Goal: Task Accomplishment & Management: Use online tool/utility

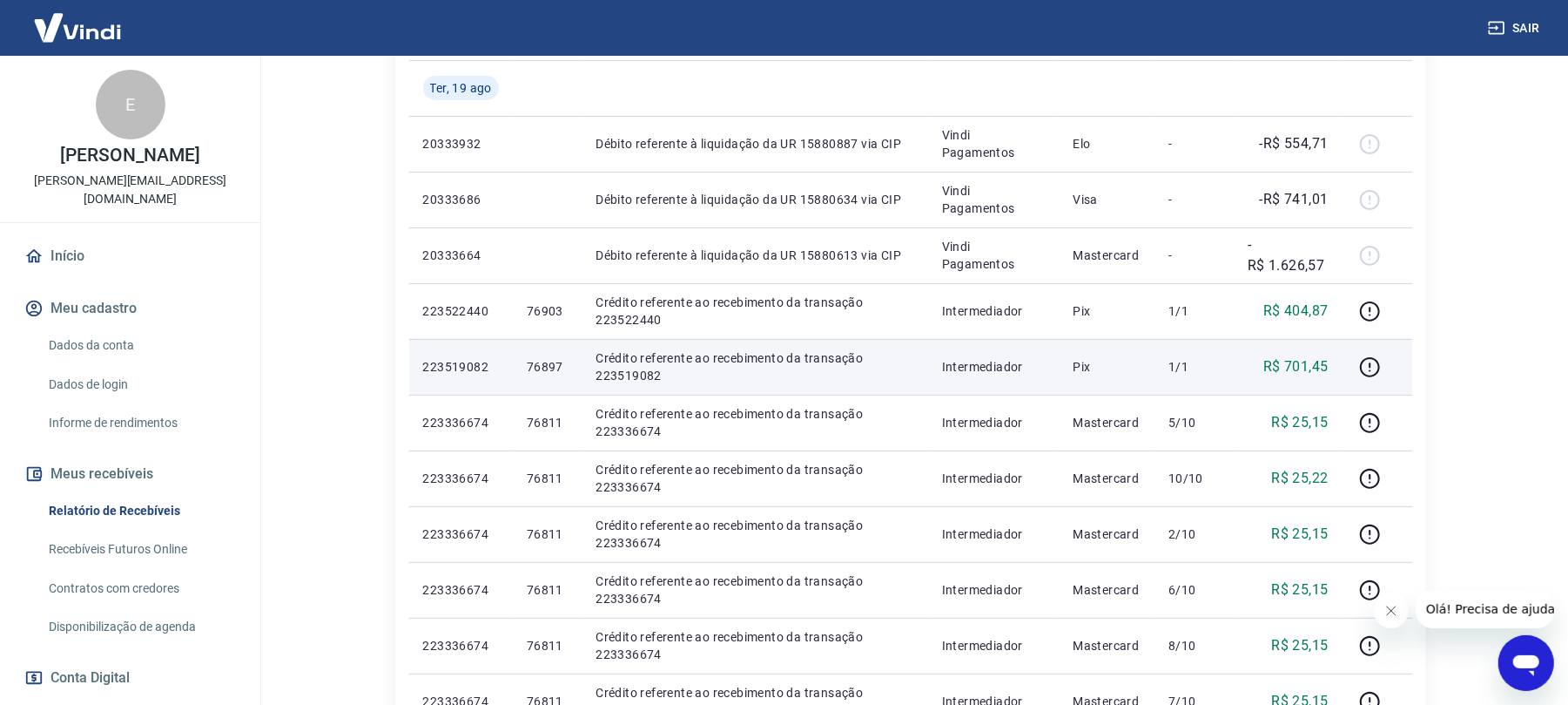
scroll to position [348, 0]
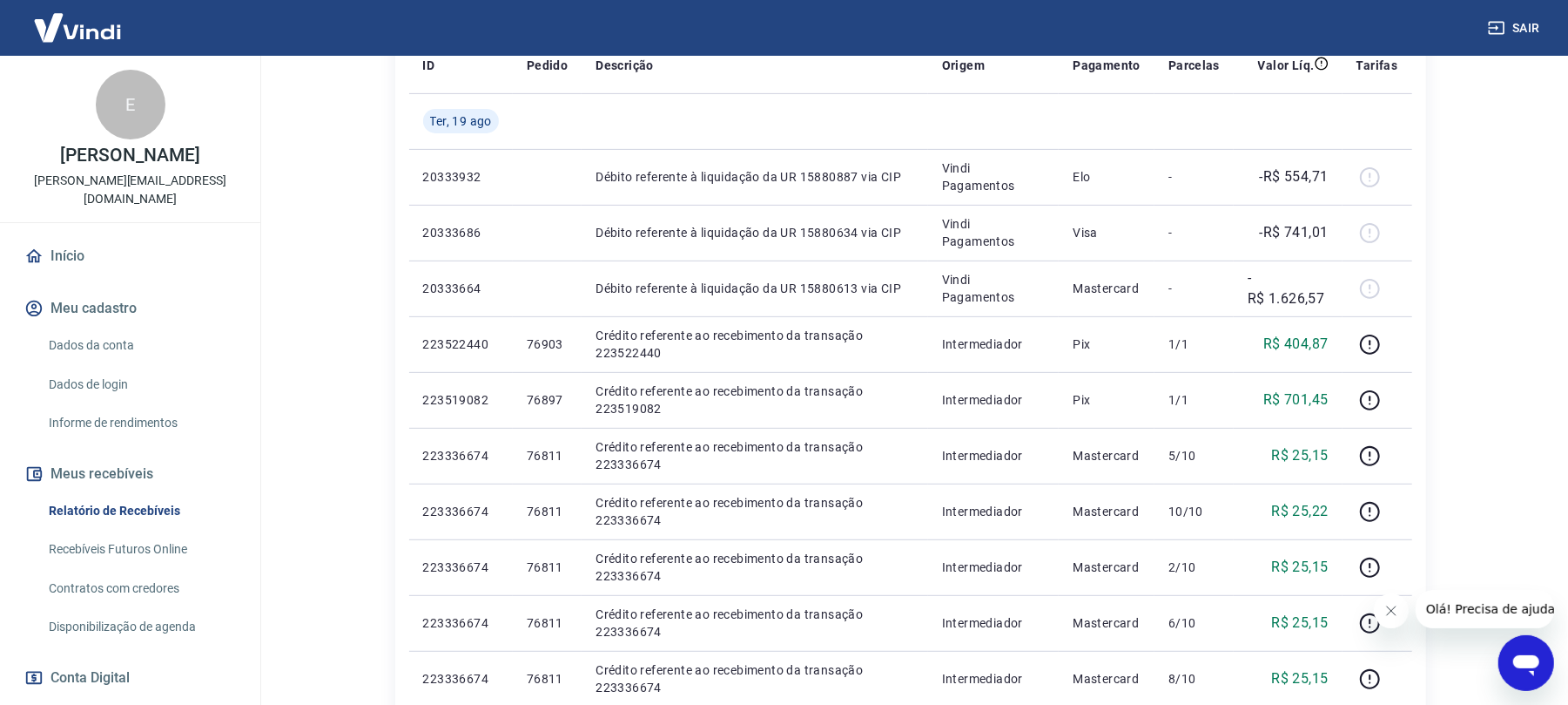
click at [294, 356] on html "Sair E [PERSON_NAME] [PERSON_NAME][EMAIL_ADDRESS][DOMAIN_NAME] Início Meu cadas…" at bounding box center [784, 4] width 1568 height 705
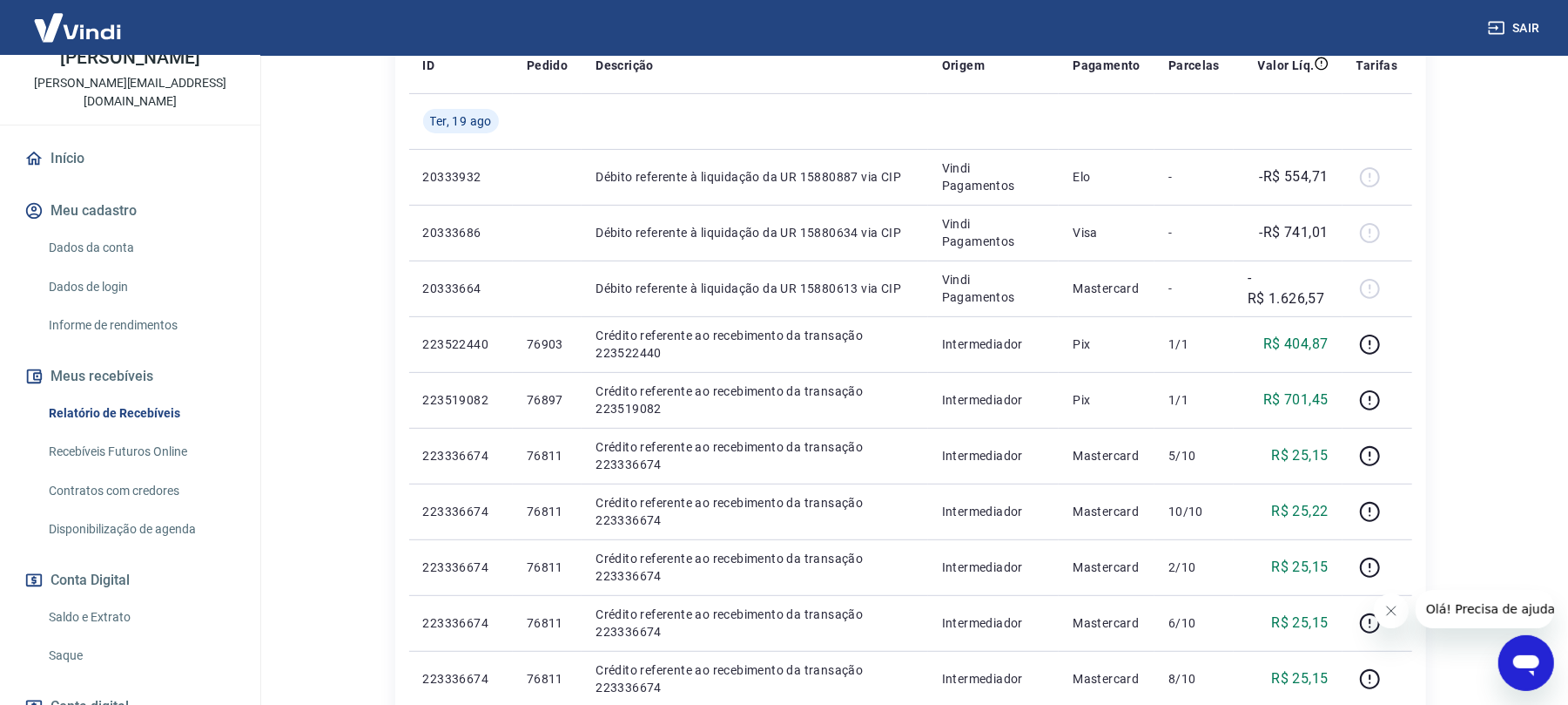
scroll to position [223, 0]
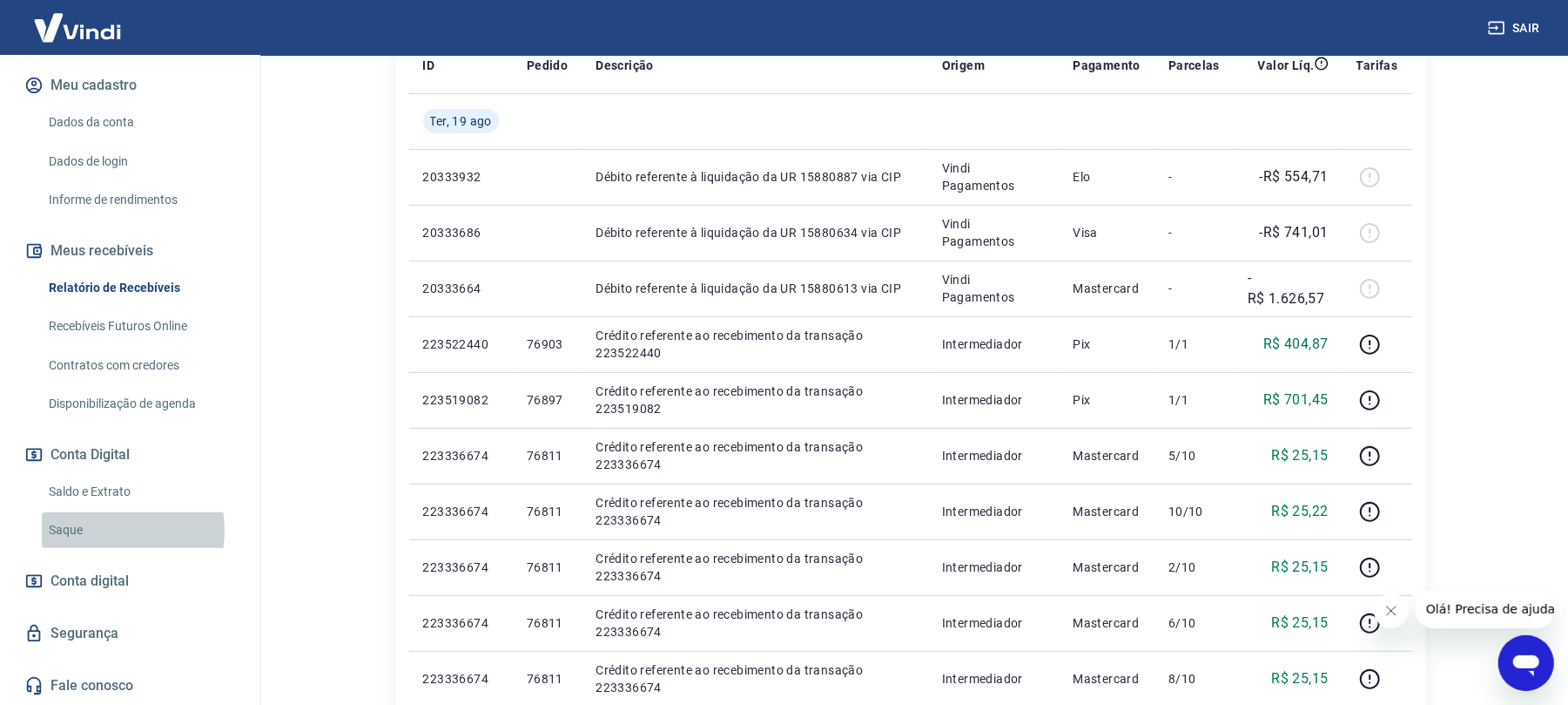
click at [105, 531] on link "Saque" at bounding box center [140, 530] width 198 height 36
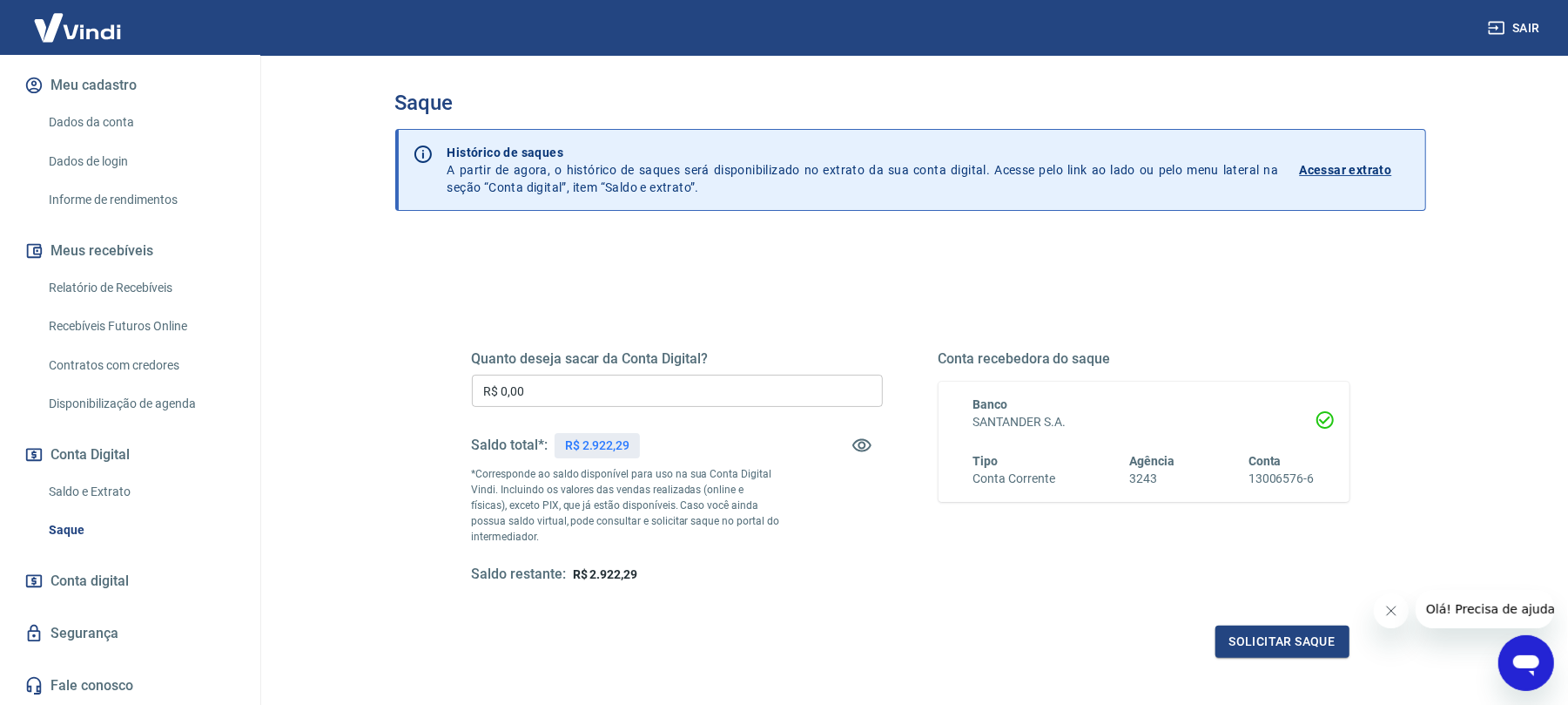
click at [611, 392] on input "R$ 0,00" at bounding box center [677, 391] width 411 height 32
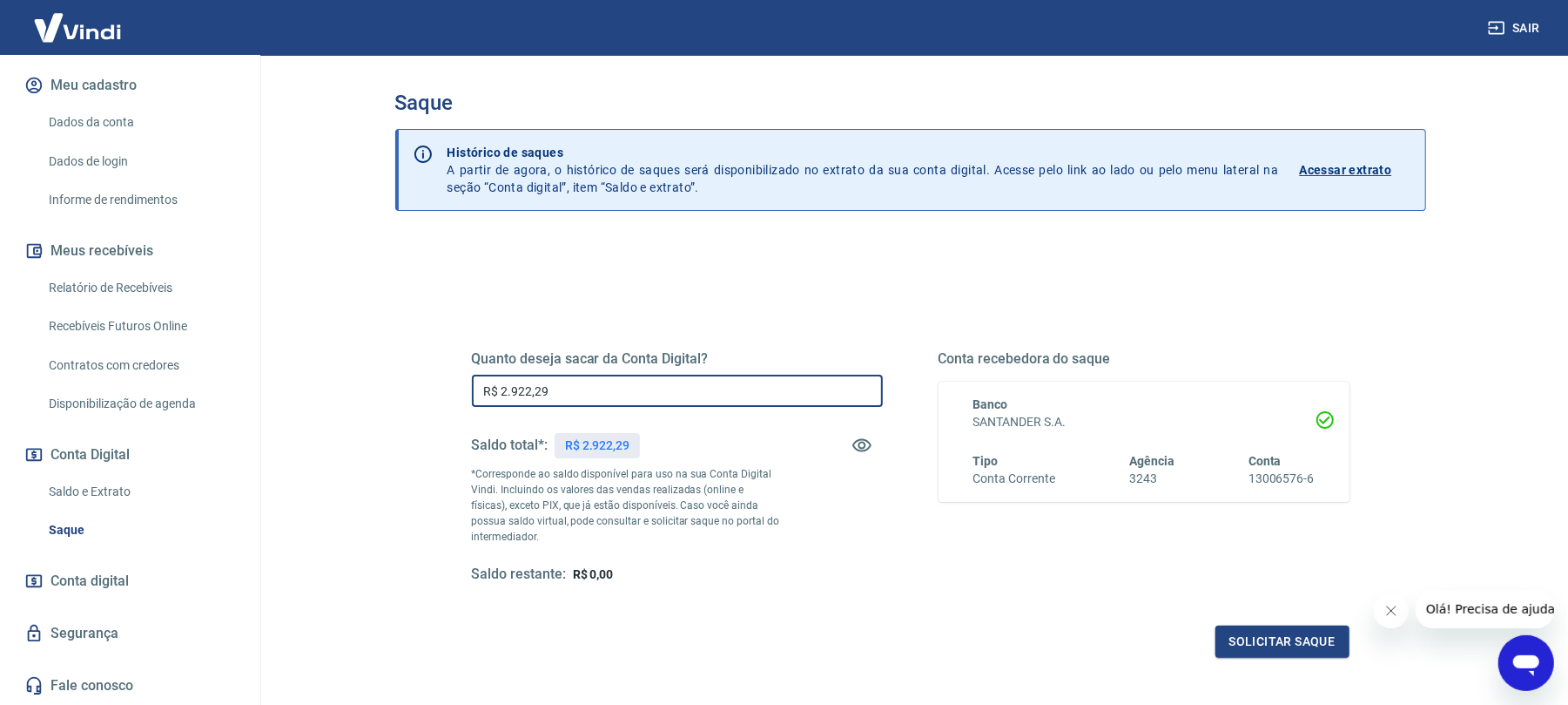
type input "R$ 2.922,29"
drag, startPoint x: 1245, startPoint y: 624, endPoint x: 1287, endPoint y: 655, distance: 52.2
click at [1286, 655] on div "Quanto deseja sacar da Conta Digital? R$ 2.922,29 ​ Saldo total*: R$ 2.922,29 *…" at bounding box center [910, 482] width 878 height 349
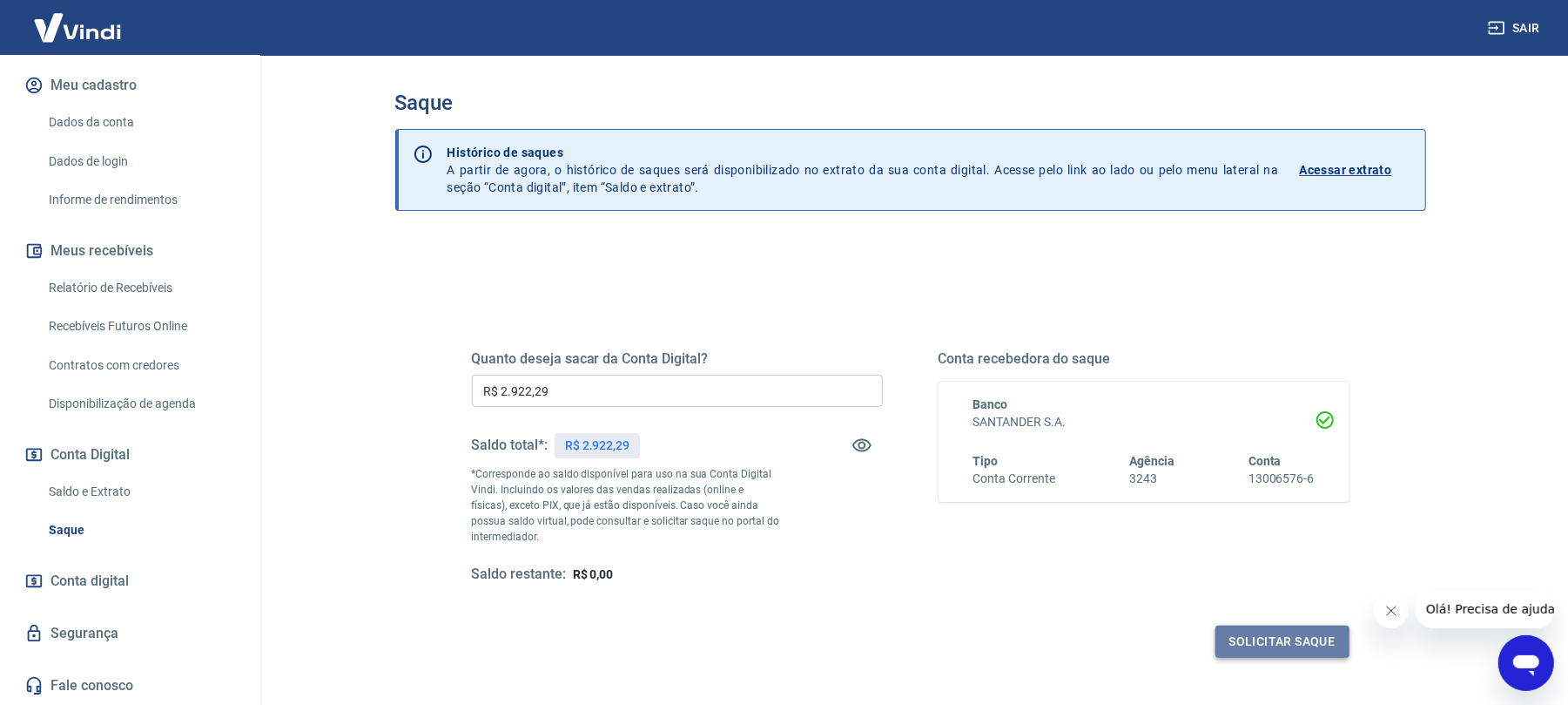
click at [1287, 655] on button "Solicitar saque" at bounding box center [1282, 642] width 134 height 32
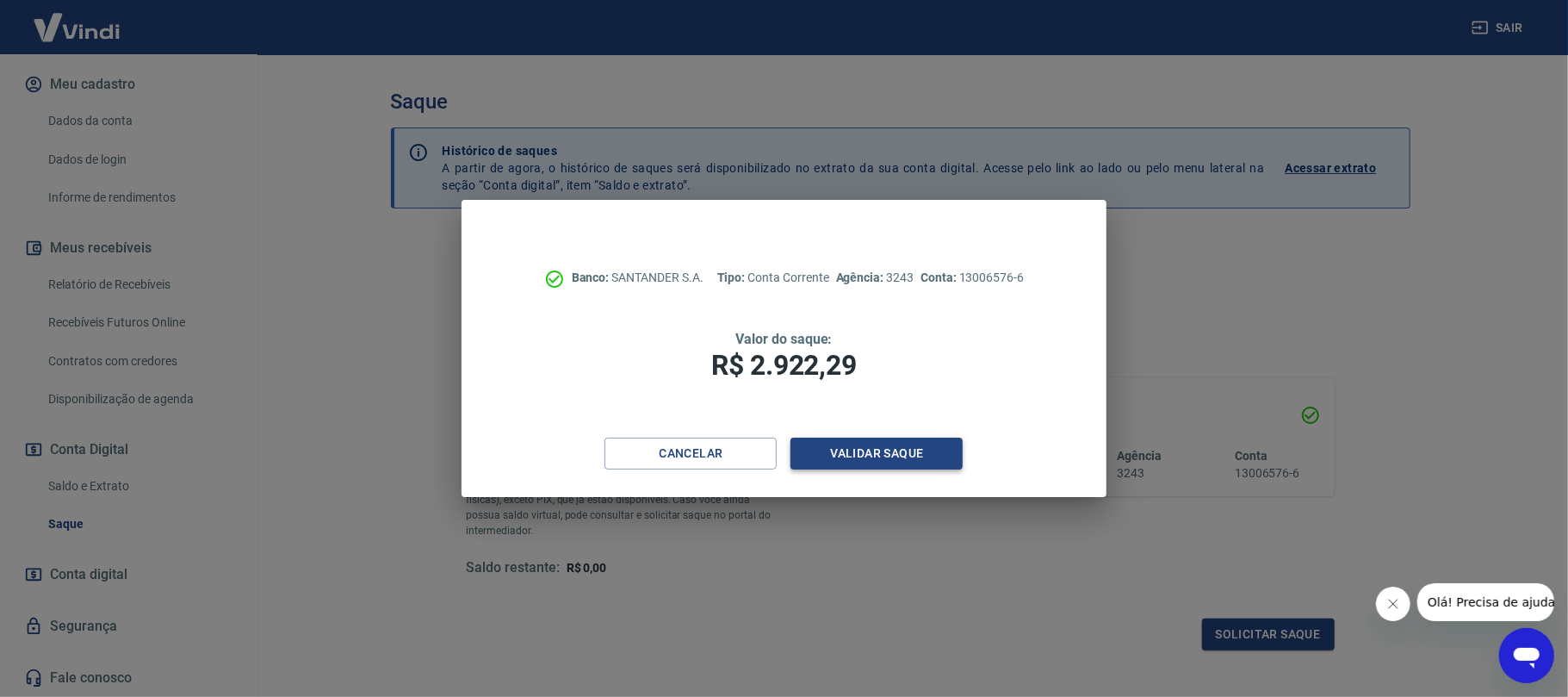
click at [906, 469] on button "Validar saque" at bounding box center [877, 453] width 172 height 32
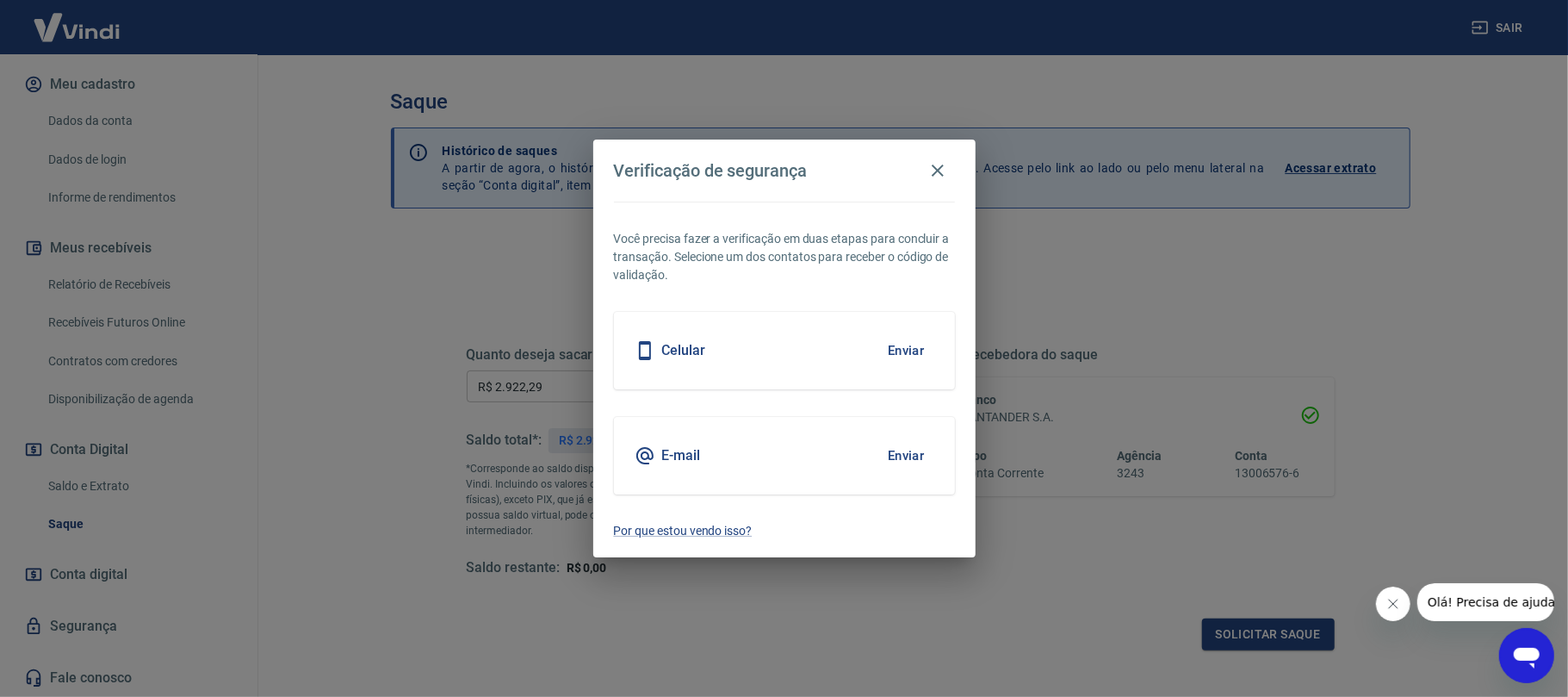
click at [897, 345] on button "Enviar" at bounding box center [906, 350] width 56 height 36
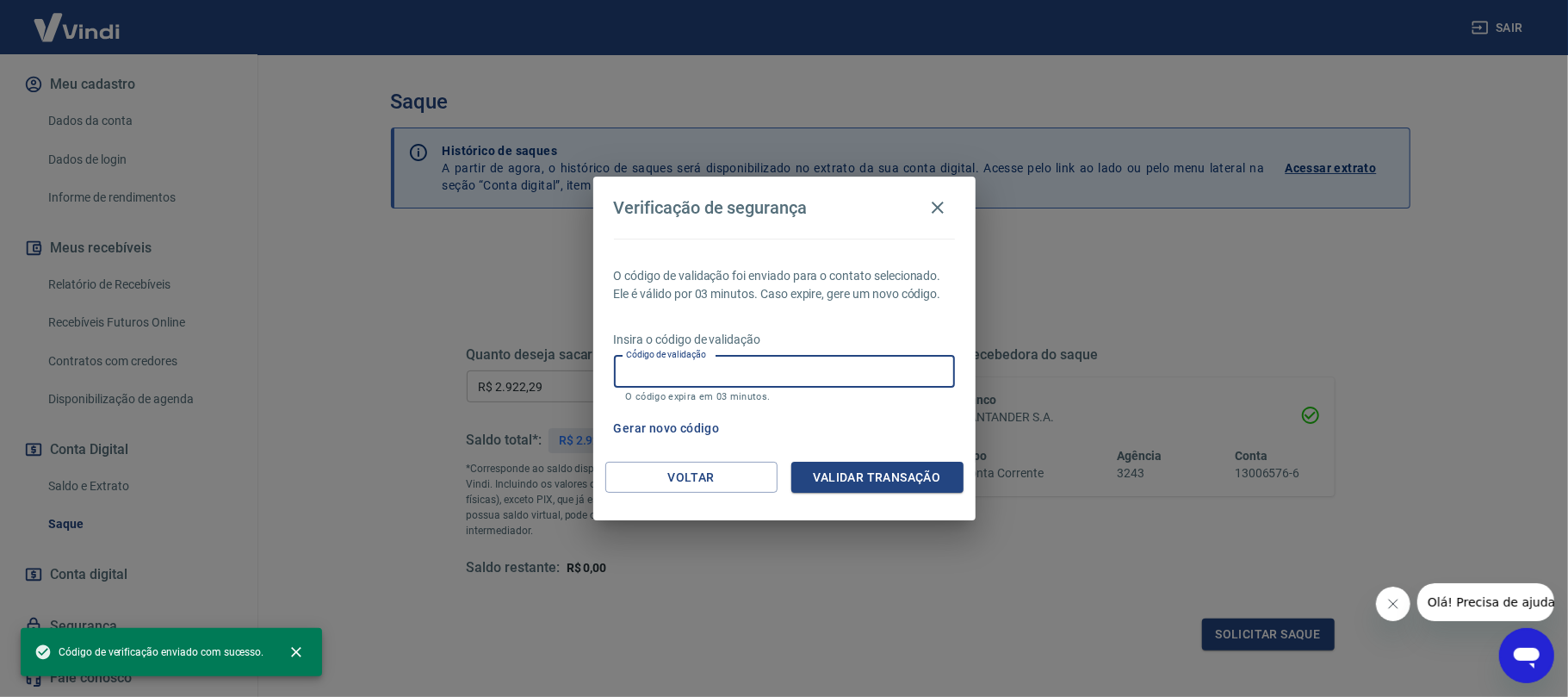
drag, startPoint x: 875, startPoint y: 370, endPoint x: 886, endPoint y: 363, distance: 13.0
click at [880, 370] on input "Código de validação" at bounding box center [784, 371] width 341 height 32
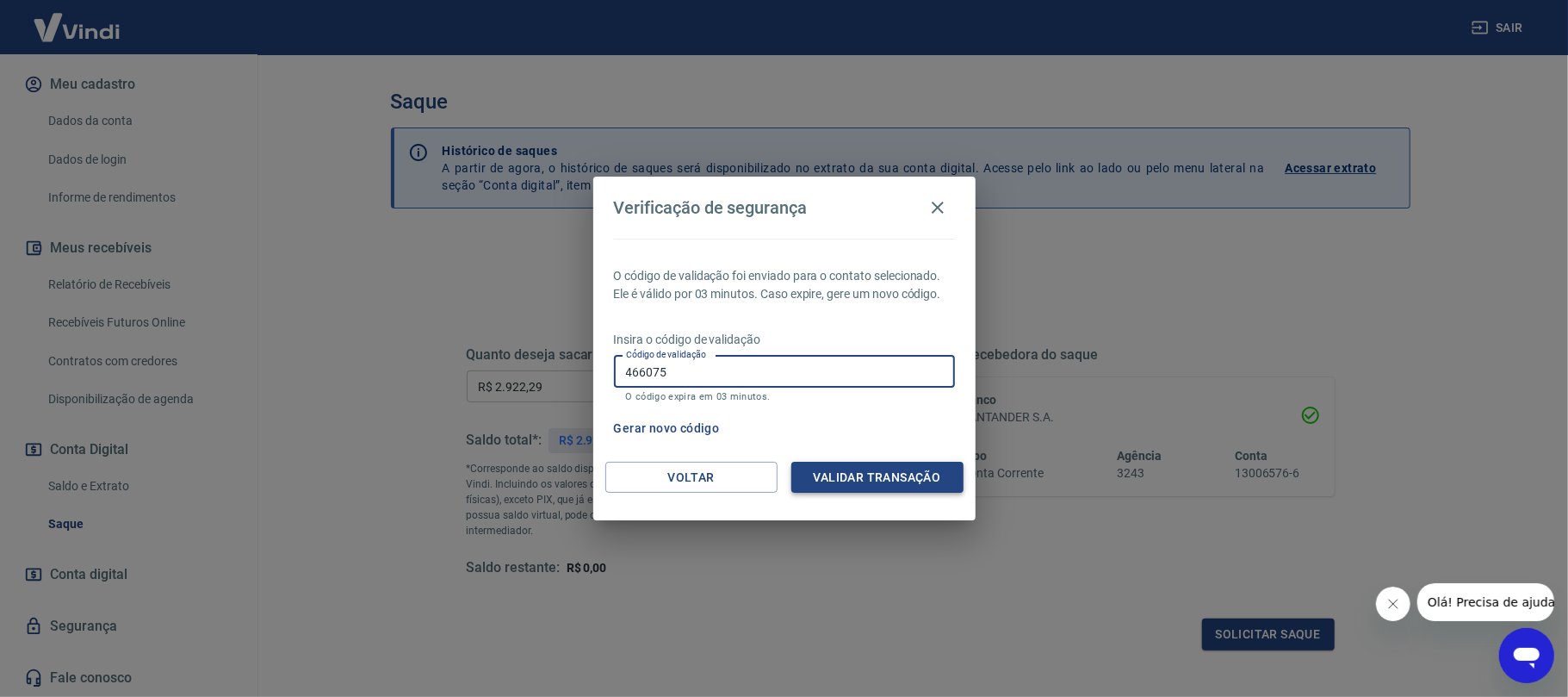
type input "466075"
click at [887, 471] on button "Validar transação" at bounding box center [877, 478] width 172 height 32
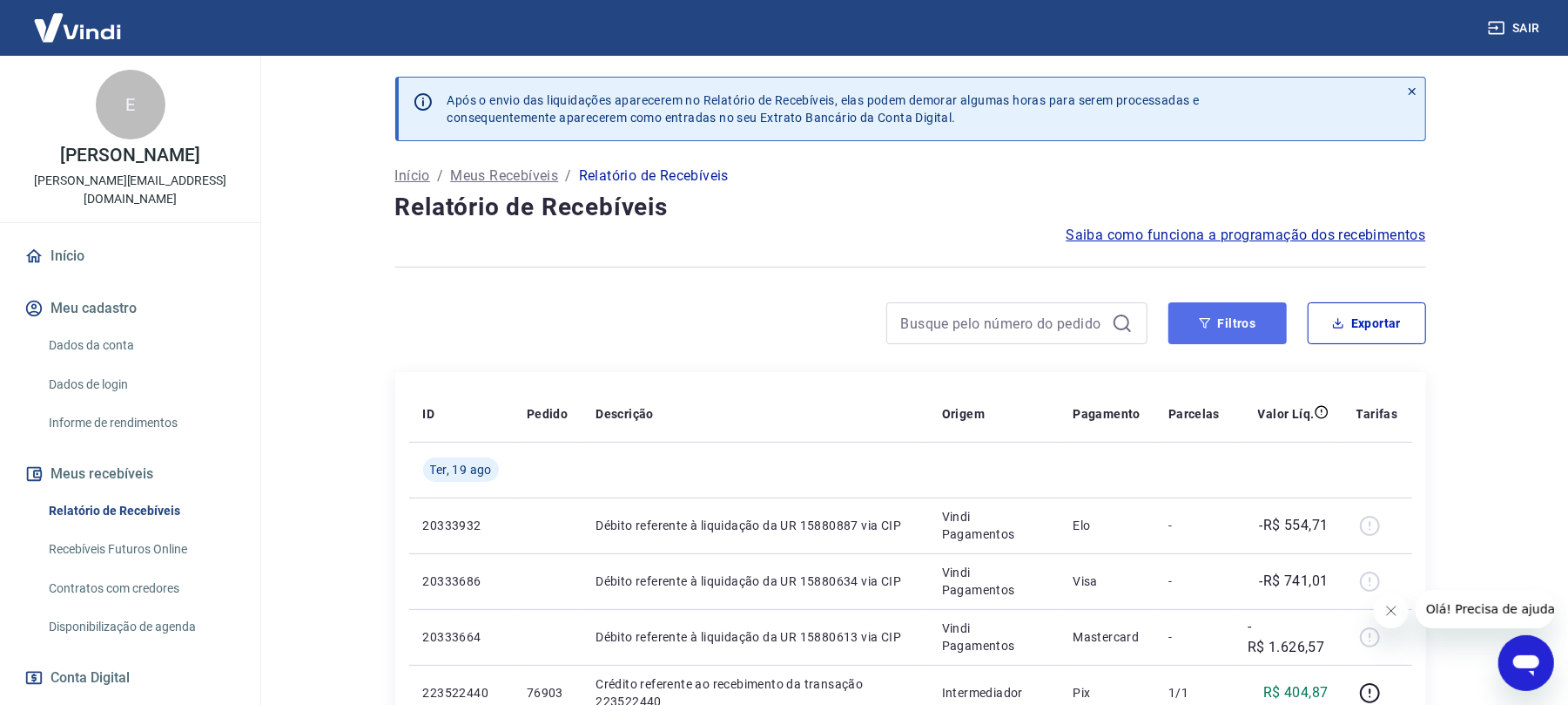
click at [1225, 321] on button "Filtros" at bounding box center [1227, 322] width 118 height 42
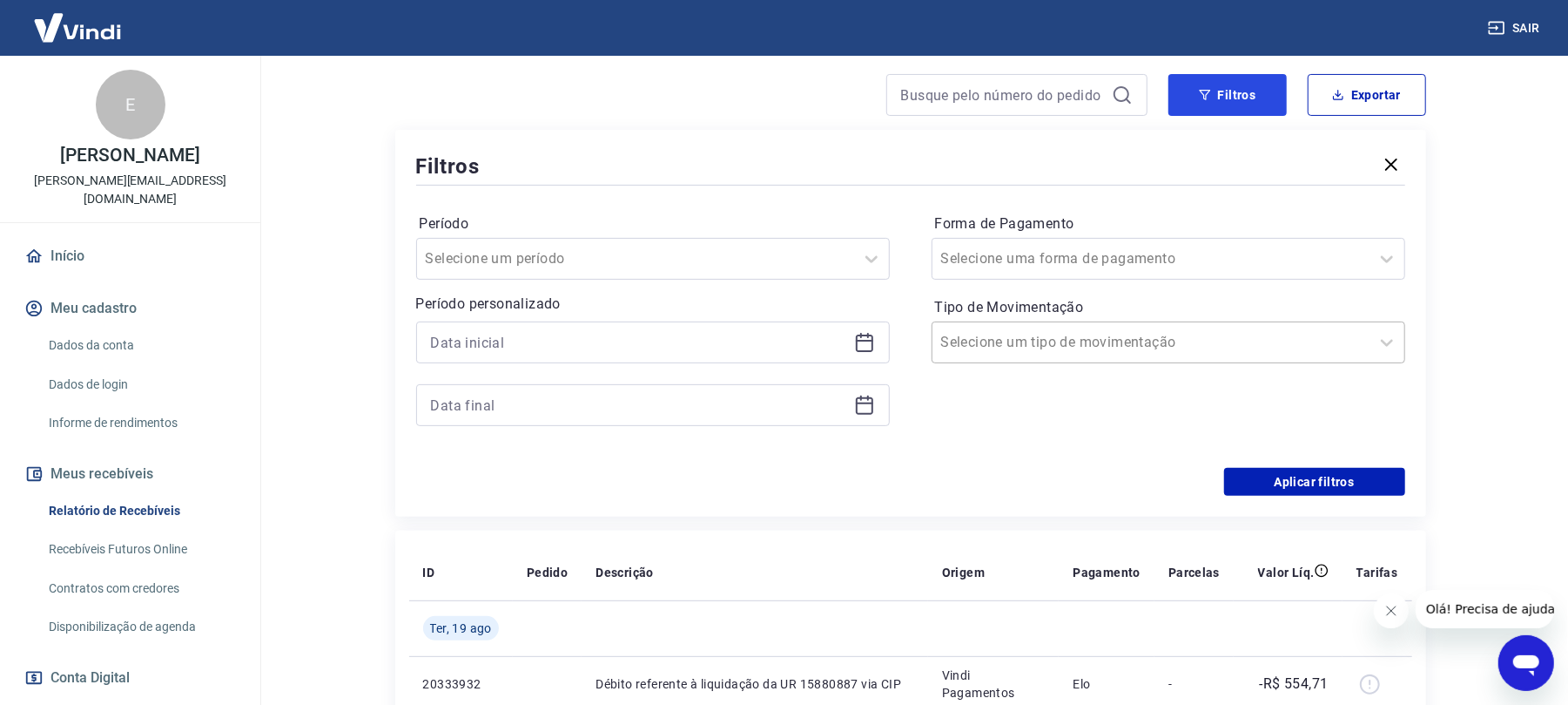
scroll to position [232, 0]
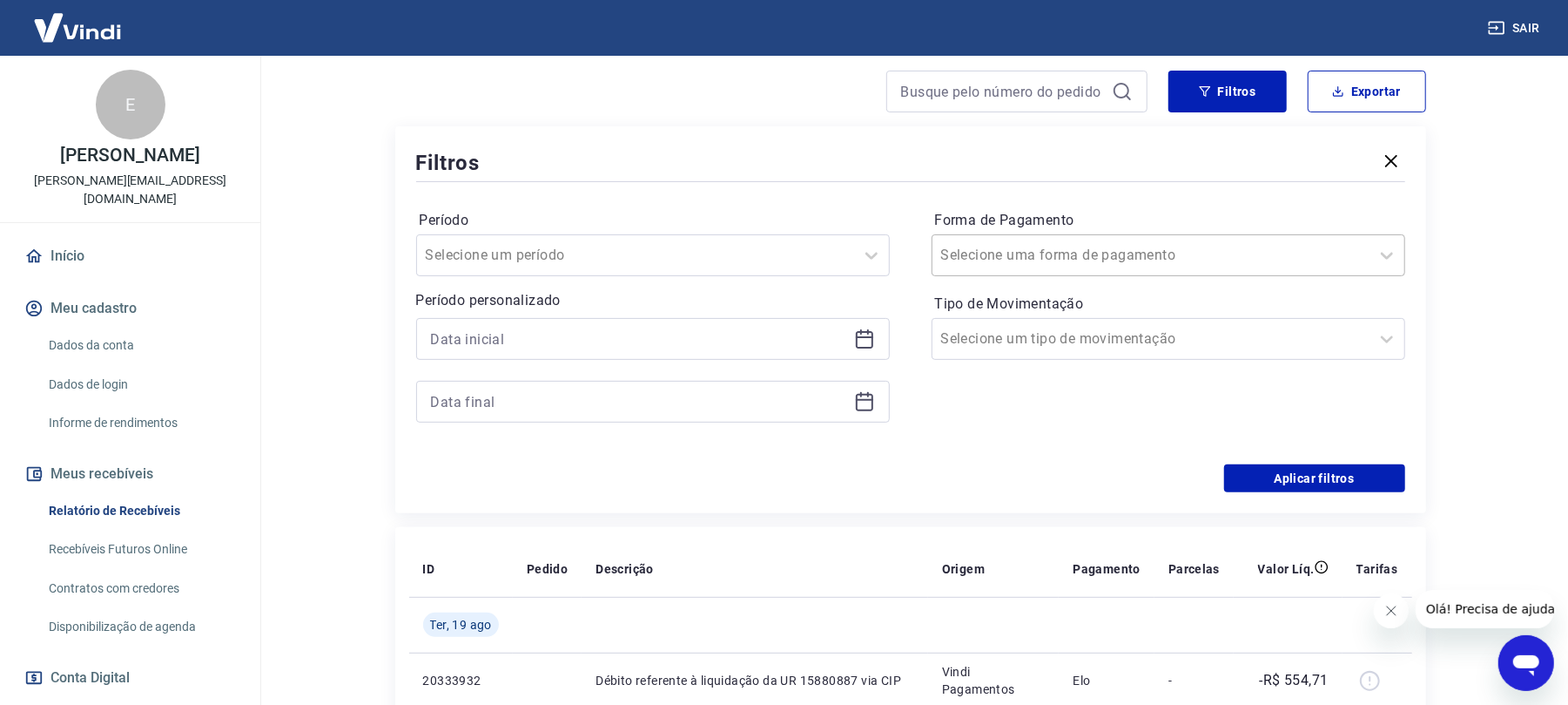
click at [1095, 266] on div at bounding box center [1151, 255] width 420 height 24
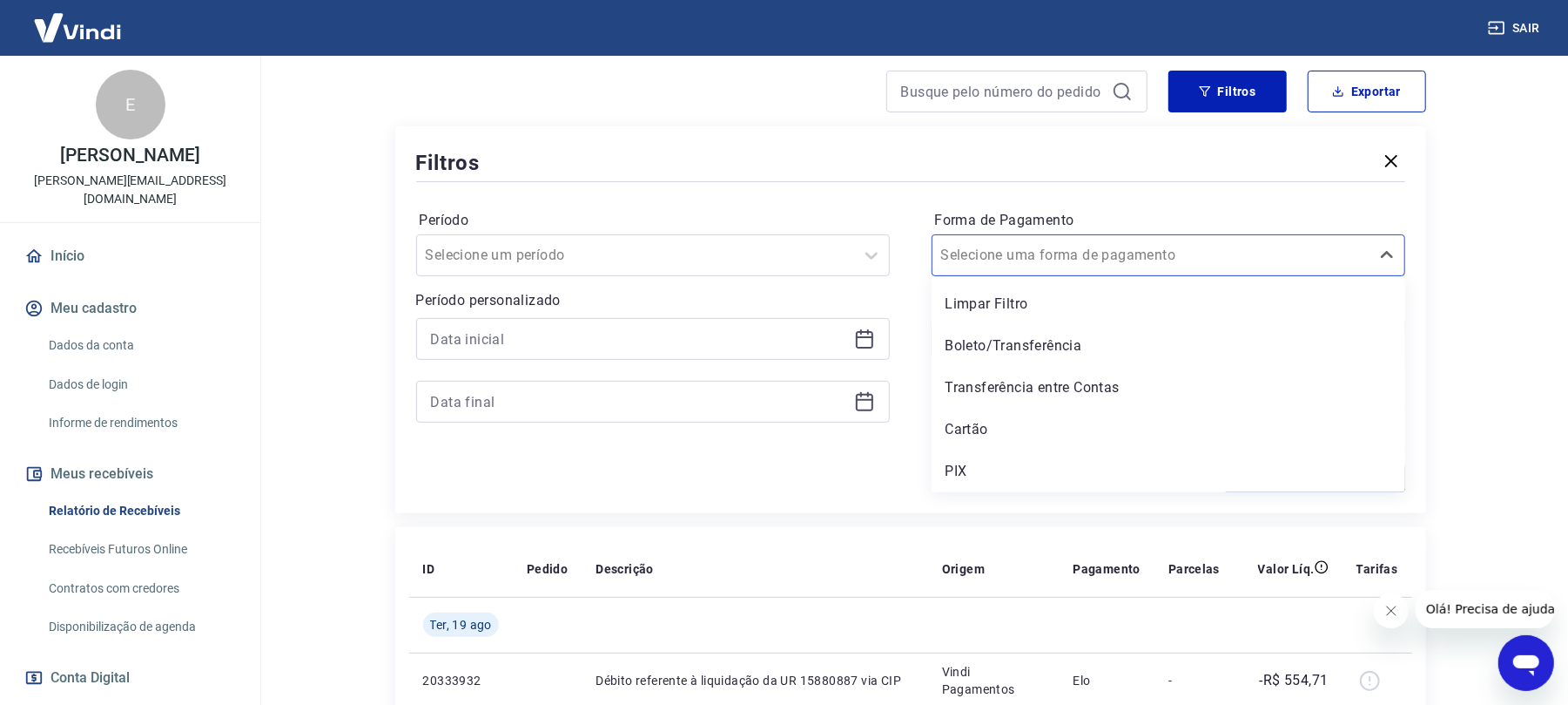
click at [996, 464] on div "PIX" at bounding box center [1169, 471] width 474 height 35
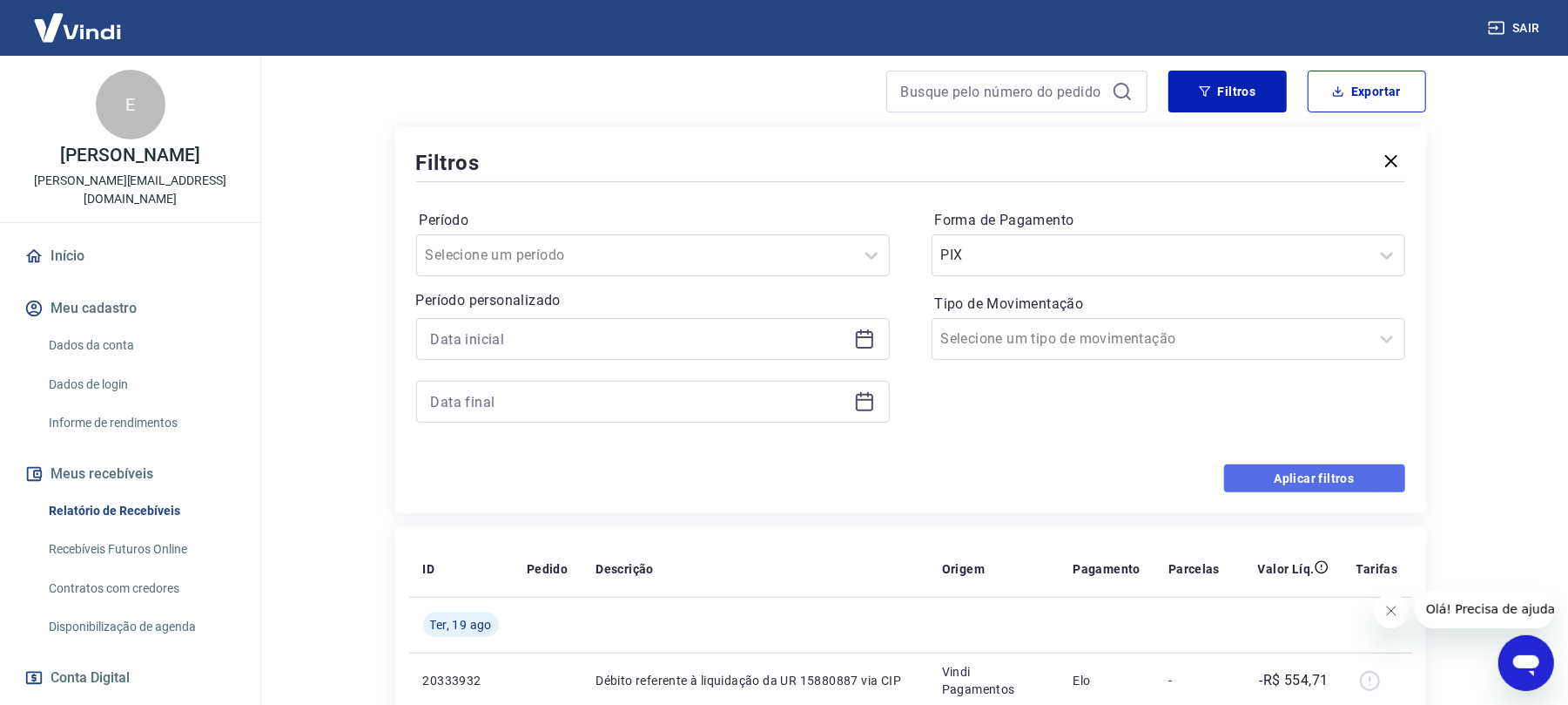
click at [1362, 474] on button "Aplicar filtros" at bounding box center [1315, 478] width 181 height 28
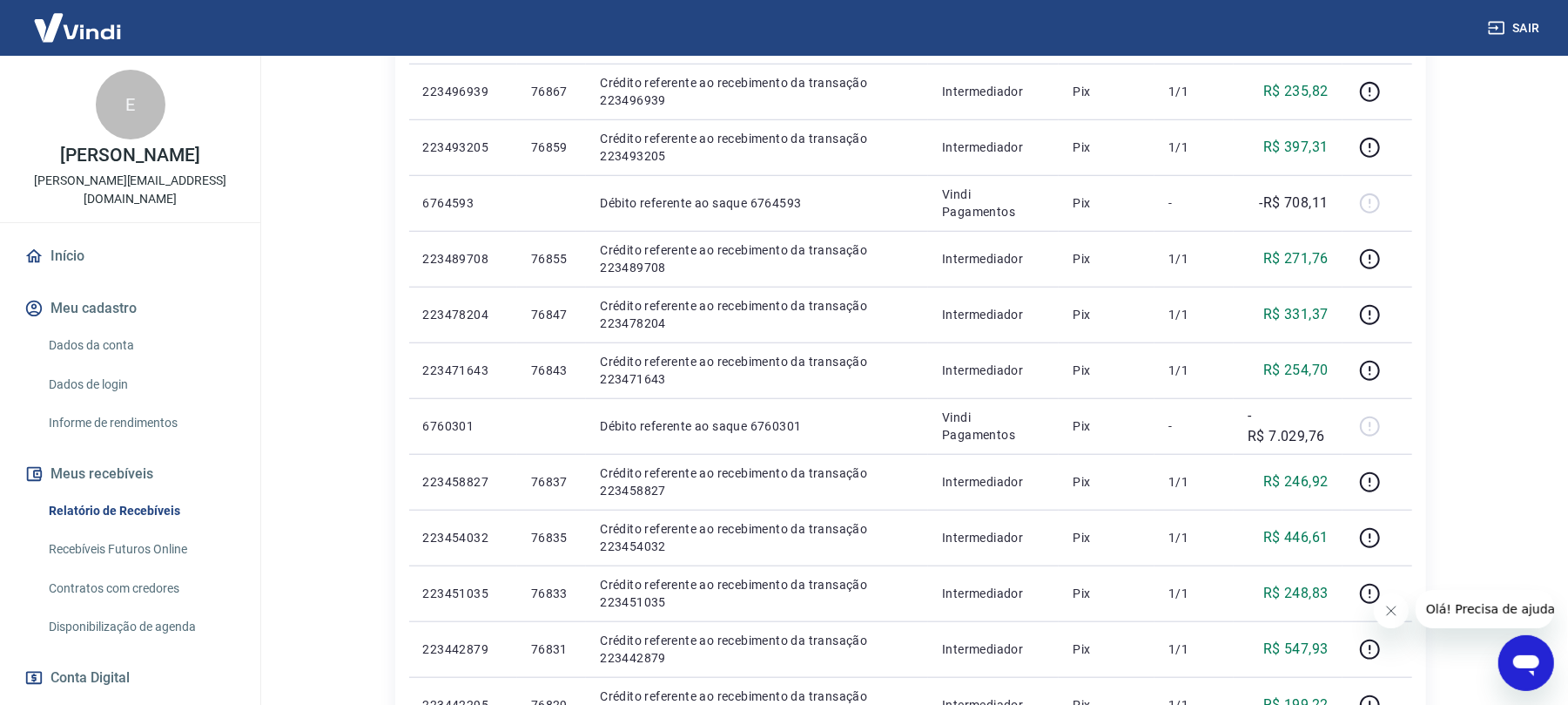
scroll to position [697, 0]
